Goal: Find specific page/section: Find specific page/section

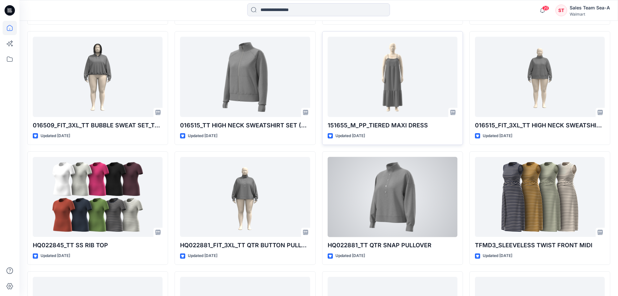
scroll to position [345, 0]
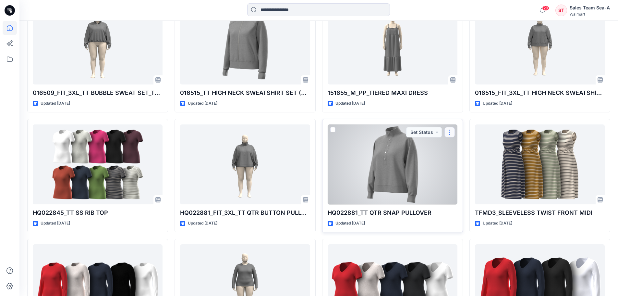
click at [452, 132] on button "button" at bounding box center [450, 132] width 10 height 10
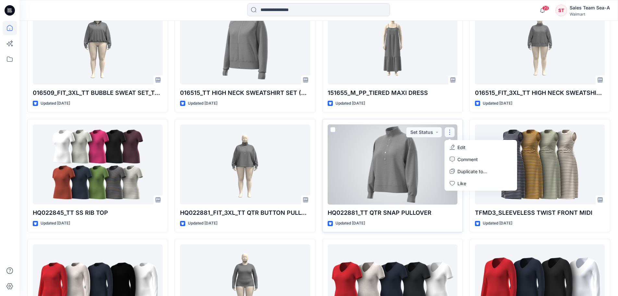
click at [396, 184] on div at bounding box center [393, 164] width 130 height 80
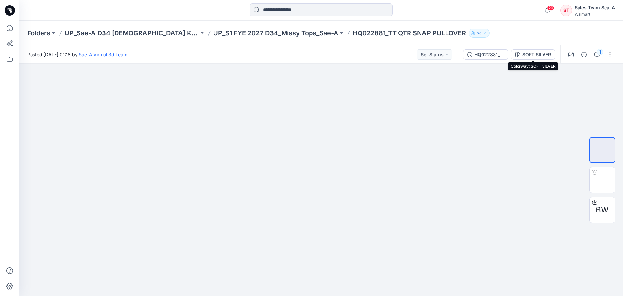
click at [540, 54] on button "SOFT SILVER" at bounding box center [533, 54] width 44 height 10
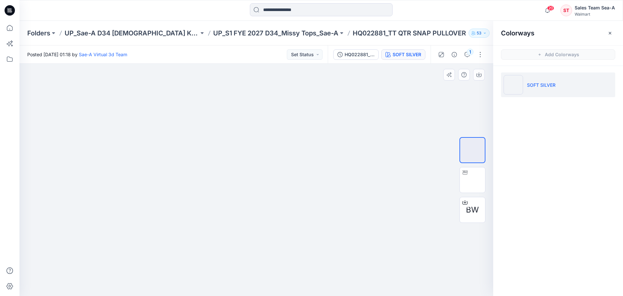
click at [392, 144] on div at bounding box center [256, 180] width 474 height 232
click at [473, 180] on img at bounding box center [473, 180] width 0 height 0
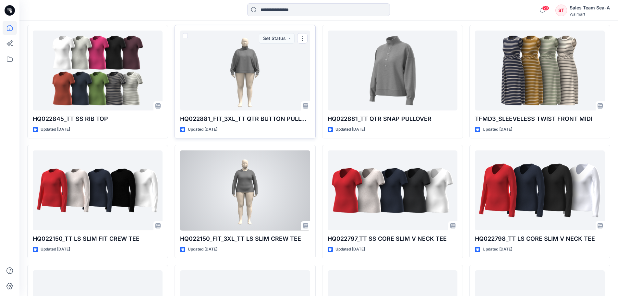
scroll to position [443, 0]
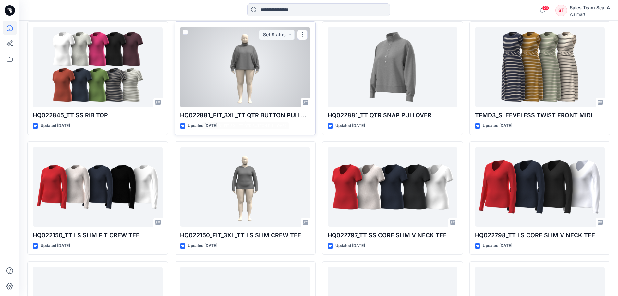
click at [252, 78] on div at bounding box center [245, 67] width 130 height 80
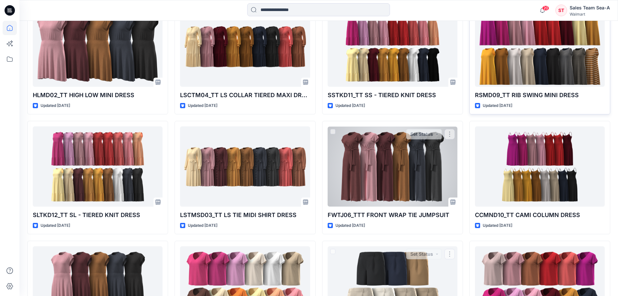
scroll to position [3330, 0]
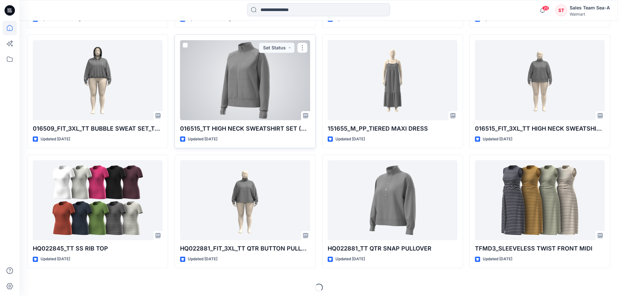
scroll to position [313, 0]
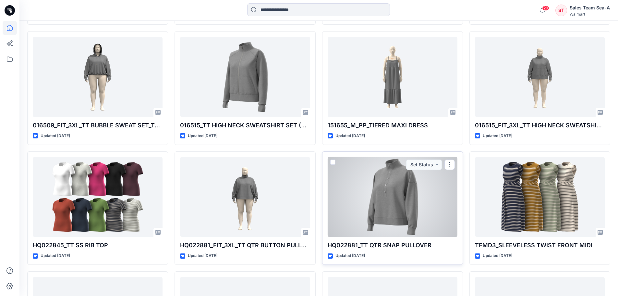
click at [396, 193] on div at bounding box center [393, 197] width 130 height 80
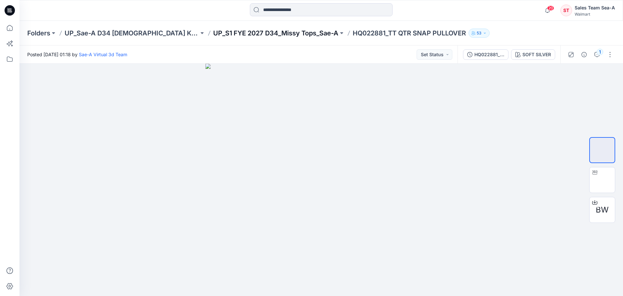
click at [225, 31] on p "UP_S1 FYE 2027 D34_Missy Tops_Sae-A" at bounding box center [275, 33] width 125 height 9
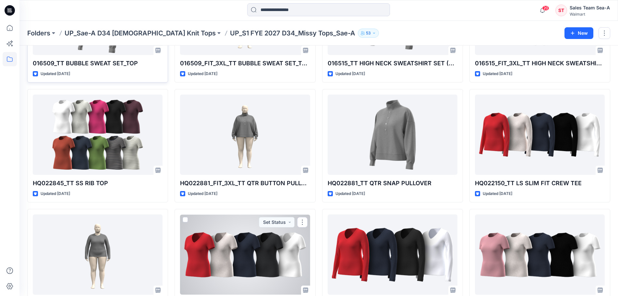
scroll to position [15, 0]
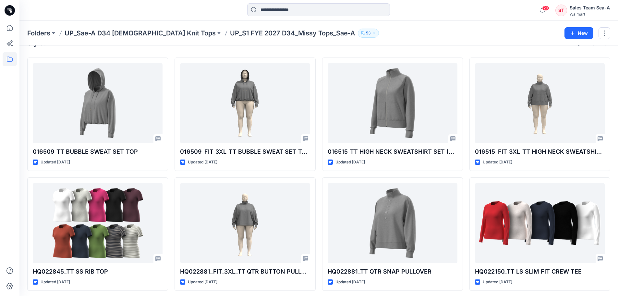
click at [115, 31] on p "UP_Sae-A D34 [DEMOGRAPHIC_DATA] Knit Tops" at bounding box center [140, 33] width 151 height 9
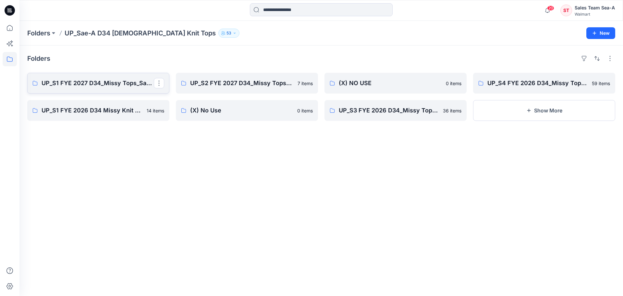
click at [123, 81] on p "UP_S1 FYE 2027 D34_Missy Tops_Sae-A" at bounding box center [98, 83] width 112 height 9
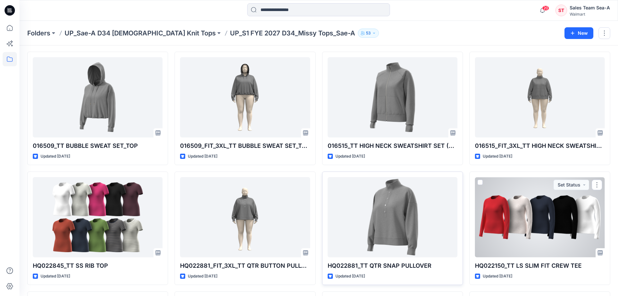
scroll to position [32, 0]
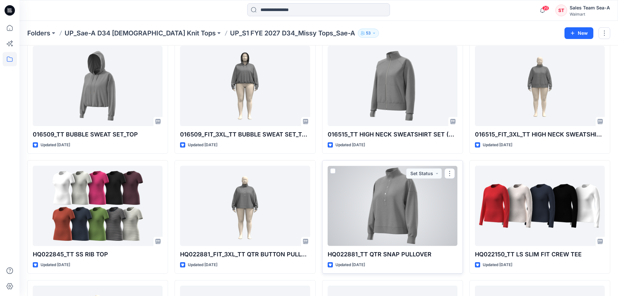
click at [404, 199] on div at bounding box center [393, 206] width 130 height 80
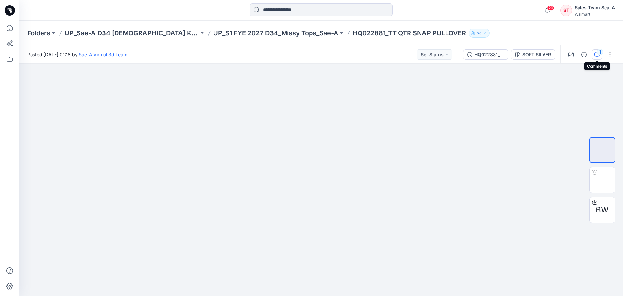
click at [597, 53] on icon "button" at bounding box center [597, 54] width 5 height 5
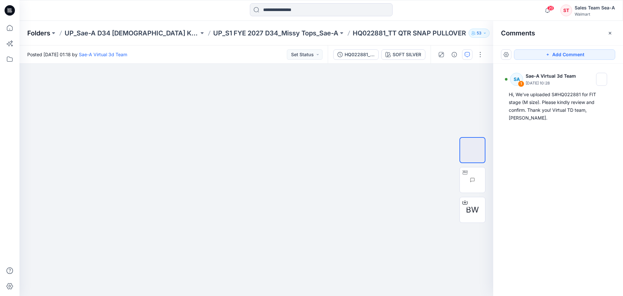
click at [29, 30] on p "Folders" at bounding box center [38, 33] width 23 height 9
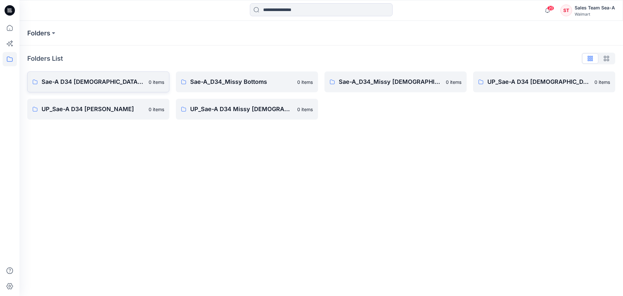
click at [104, 80] on p "Sae-A D34 Ladies Knit Tops" at bounding box center [93, 81] width 103 height 9
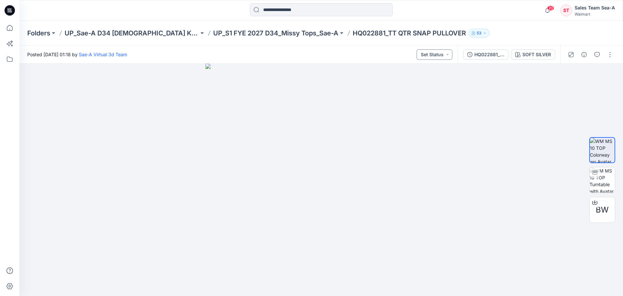
click at [440, 55] on button "Set Status" at bounding box center [435, 54] width 36 height 10
click at [520, 89] on div at bounding box center [321, 180] width 604 height 232
click at [498, 53] on div "HQ022881_FIT" at bounding box center [490, 54] width 30 height 7
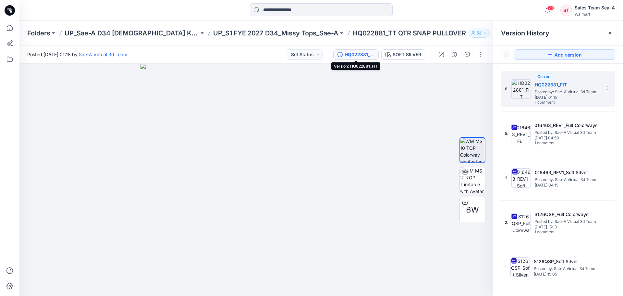
click at [352, 55] on div "HQ022881_FIT" at bounding box center [360, 54] width 30 height 7
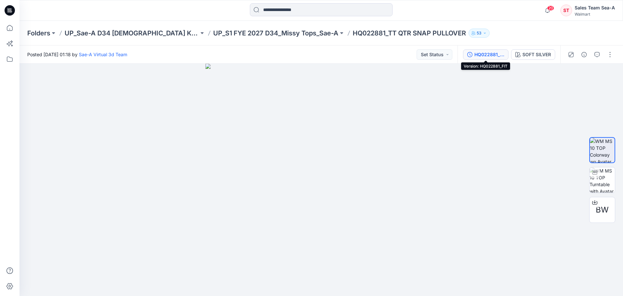
click at [496, 54] on div "HQ022881_FIT" at bounding box center [490, 54] width 30 height 7
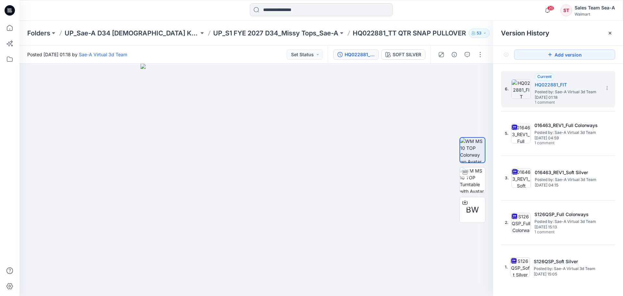
drag, startPoint x: 423, startPoint y: 261, endPoint x: 537, endPoint y: 154, distance: 157.1
click at [423, 261] on div at bounding box center [256, 180] width 474 height 232
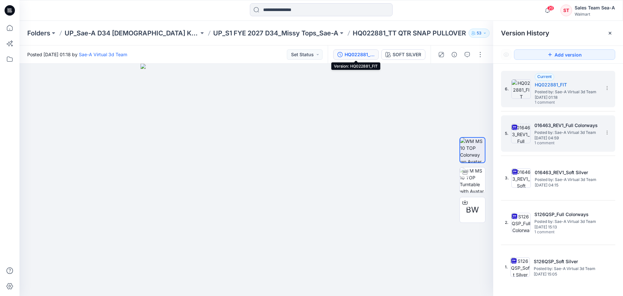
click at [573, 140] on span "[DATE] 04:59" at bounding box center [567, 138] width 65 height 5
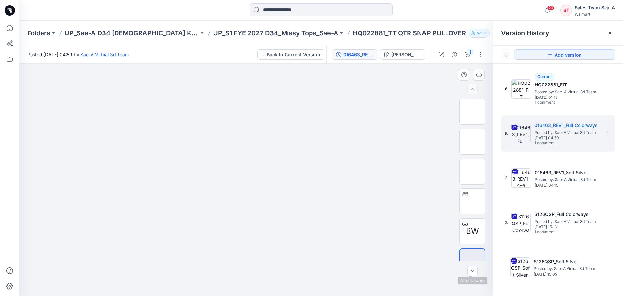
click at [473, 261] on img at bounding box center [473, 261] width 0 height 0
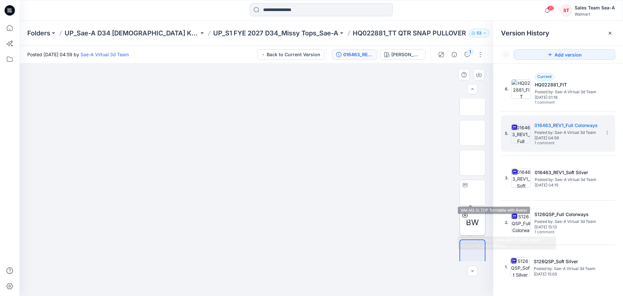
scroll to position [13, 0]
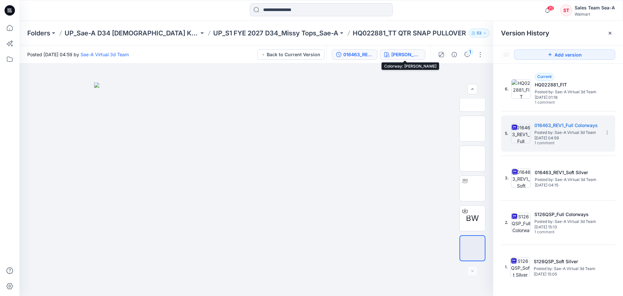
click at [400, 55] on div "[PERSON_NAME]" at bounding box center [406, 54] width 30 height 7
